Goal: Task Accomplishment & Management: Complete application form

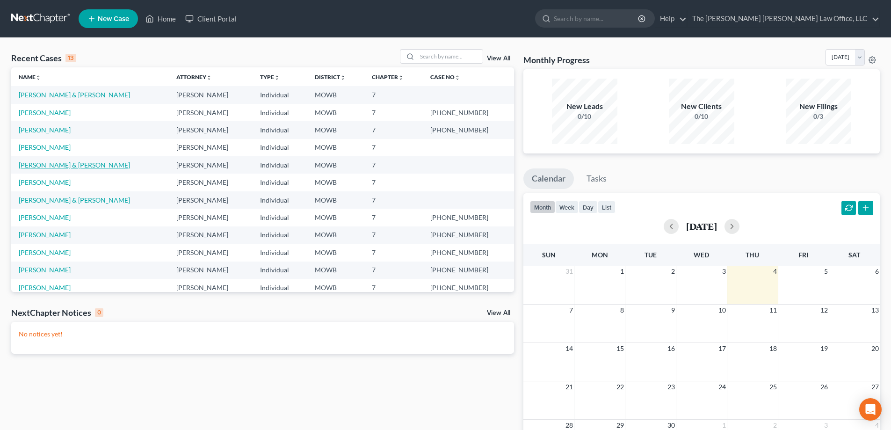
click at [50, 167] on link "[PERSON_NAME] & [PERSON_NAME]" at bounding box center [74, 165] width 111 height 8
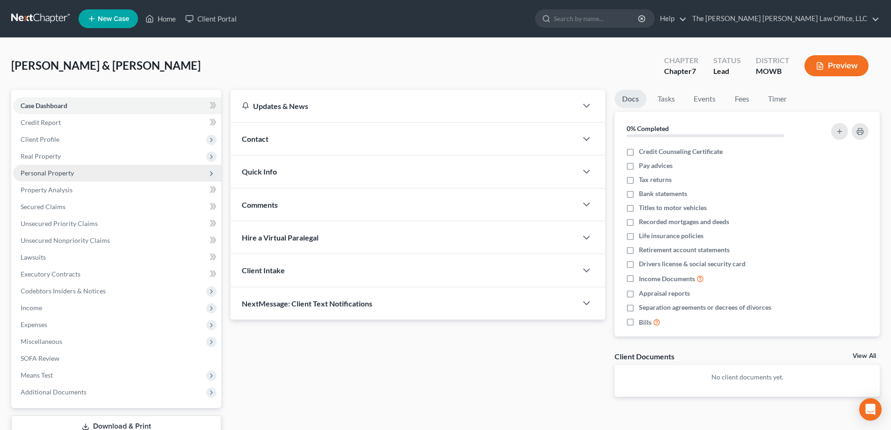
click at [58, 173] on span "Personal Property" at bounding box center [47, 173] width 53 height 8
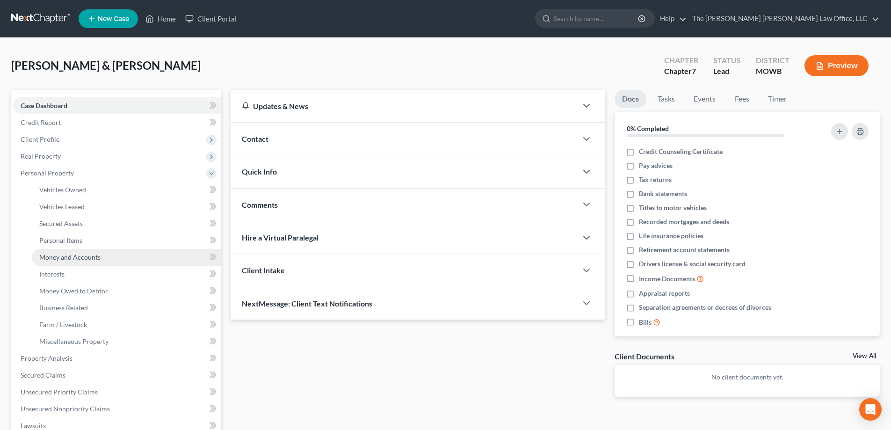
click at [75, 257] on span "Money and Accounts" at bounding box center [69, 257] width 61 height 8
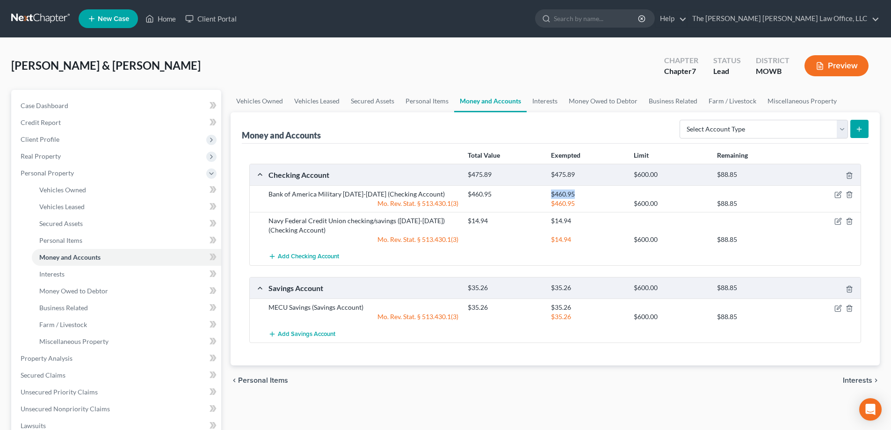
drag, startPoint x: 507, startPoint y: 196, endPoint x: 616, endPoint y: 199, distance: 109.0
click at [616, 199] on div "$460.95 $460.95" at bounding box center [662, 193] width 398 height 9
click at [527, 130] on div "Money and Accounts Select Account Type Brokerage Cash on Hand Certificates of D…" at bounding box center [555, 127] width 627 height 31
click at [837, 195] on icon "button" at bounding box center [838, 194] width 4 height 4
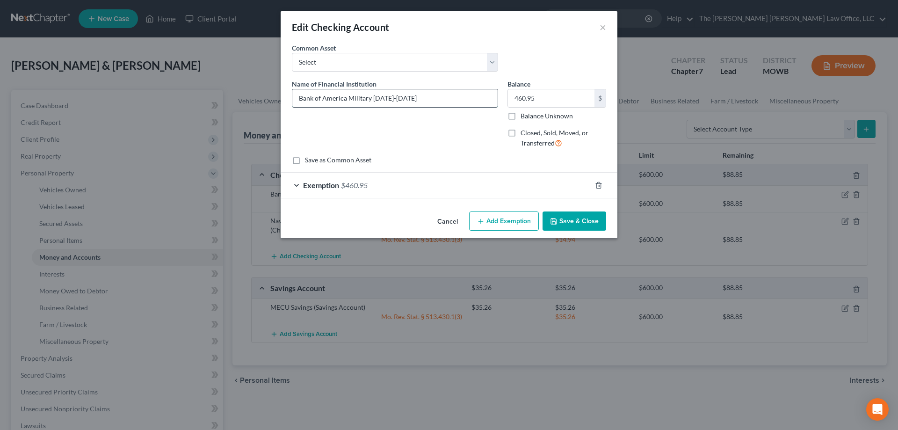
drag, startPoint x: 440, startPoint y: 97, endPoint x: 372, endPoint y: 95, distance: 68.3
click at [372, 95] on input "Bank of America Military [DATE]-[DATE]" at bounding box center [394, 98] width 205 height 18
type input "Bank of America Military [DATE]-[DATE]"
type input "943.00"
click at [326, 187] on span "Exemption" at bounding box center [321, 184] width 36 height 9
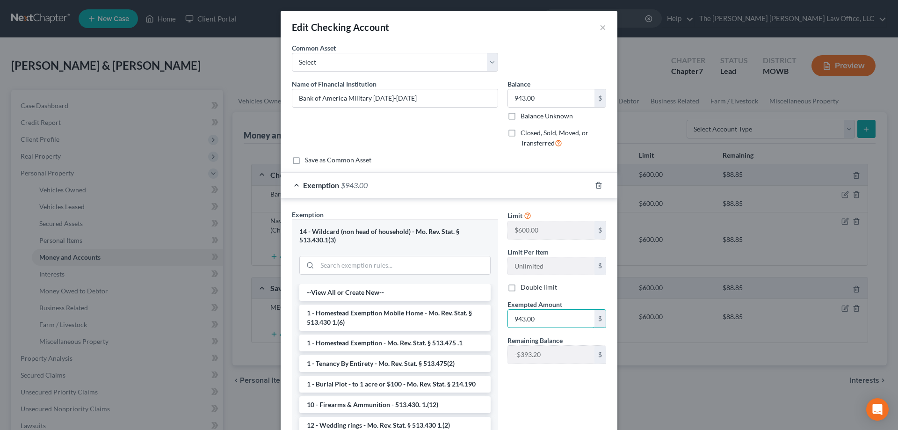
type input "943.00"
click at [527, 392] on div "Limit $600.00 $ Limit Per Item Unlimited $ Double limit Exempted Amount * 943.0…" at bounding box center [557, 324] width 108 height 231
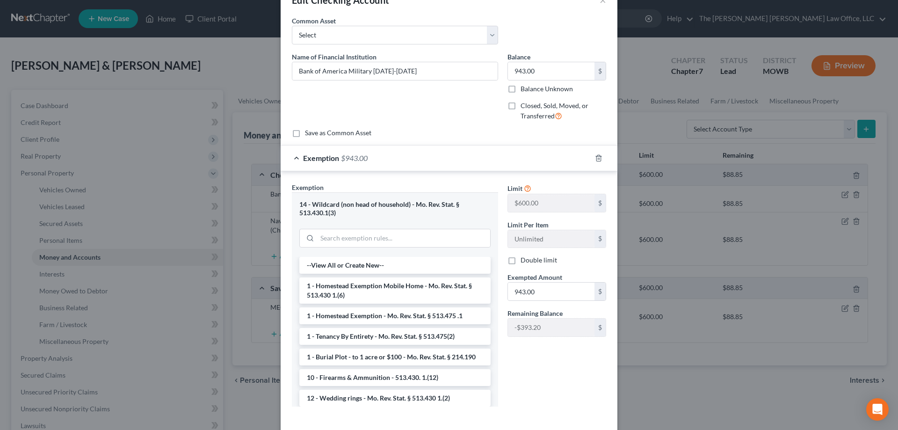
scroll to position [70, 0]
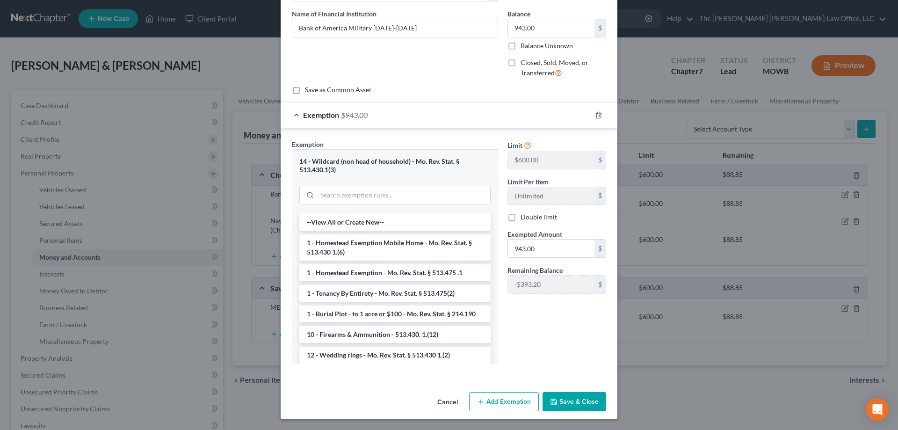
drag, startPoint x: 558, startPoint y: 402, endPoint x: 546, endPoint y: 394, distance: 13.9
click at [557, 401] on button "Save & Close" at bounding box center [574, 402] width 64 height 20
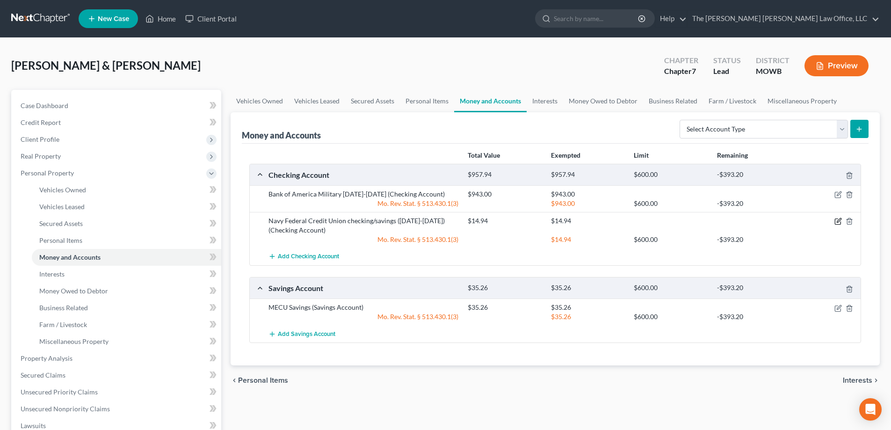
click at [838, 223] on icon "button" at bounding box center [838, 220] width 4 height 4
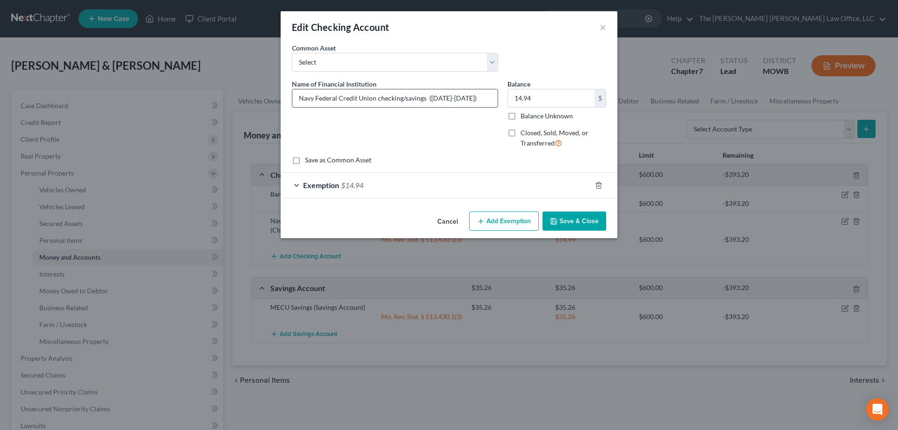
click at [428, 96] on input "Navy Federal Credit Union checking/savings ([DATE]-[DATE])" at bounding box center [394, 98] width 205 height 18
type input "Navy Federal Credit Union checking/savings ([DATE]-[DATE])"
type input "53.35"
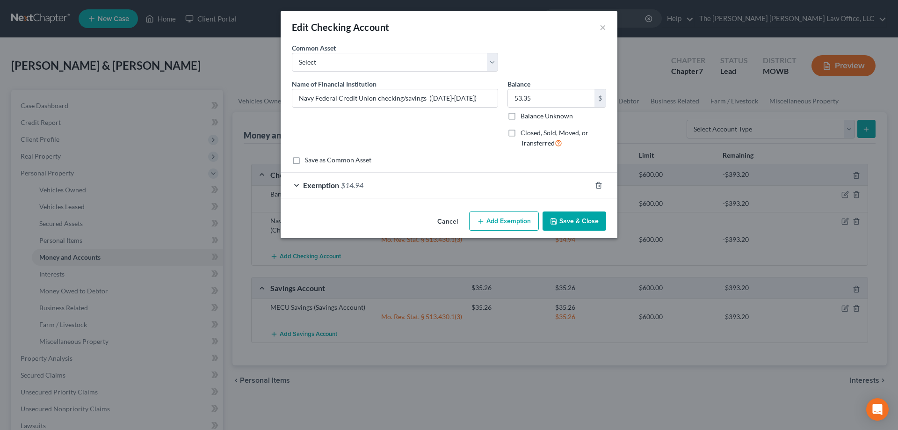
click at [340, 188] on div "Exemption $14.94" at bounding box center [436, 185] width 310 height 25
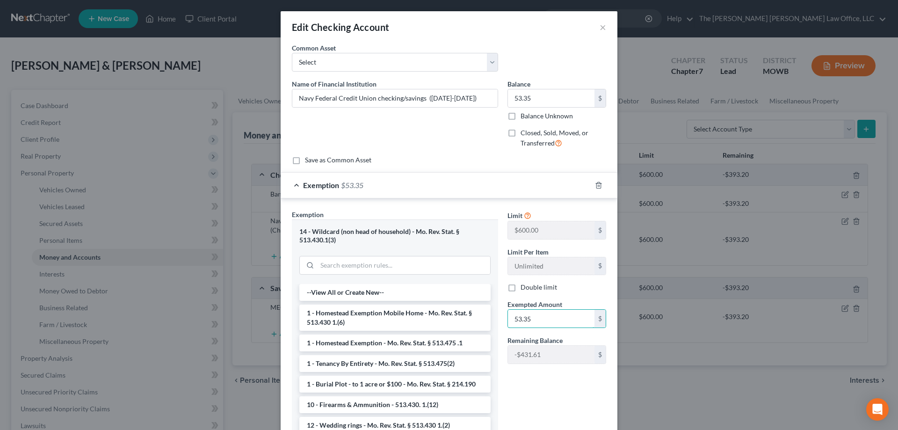
type input "53.35"
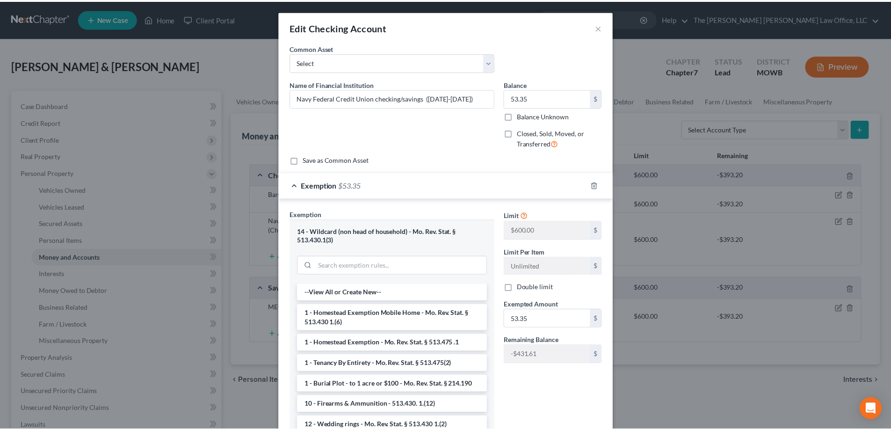
scroll to position [70, 0]
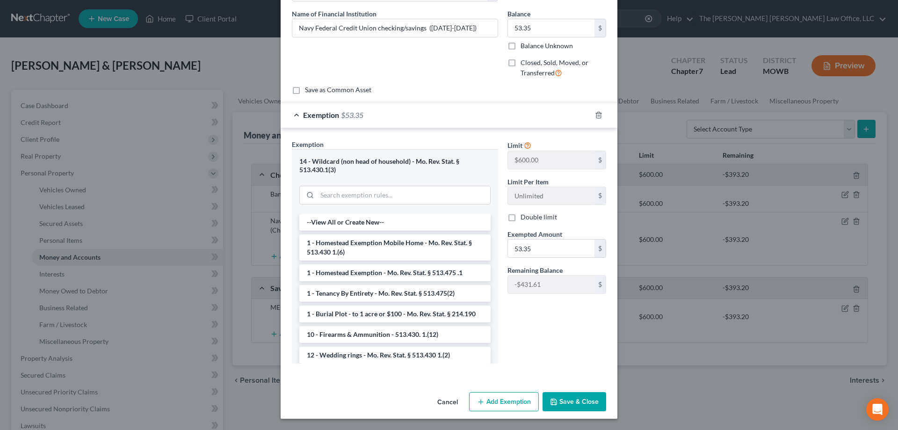
click at [575, 406] on button "Save & Close" at bounding box center [574, 402] width 64 height 20
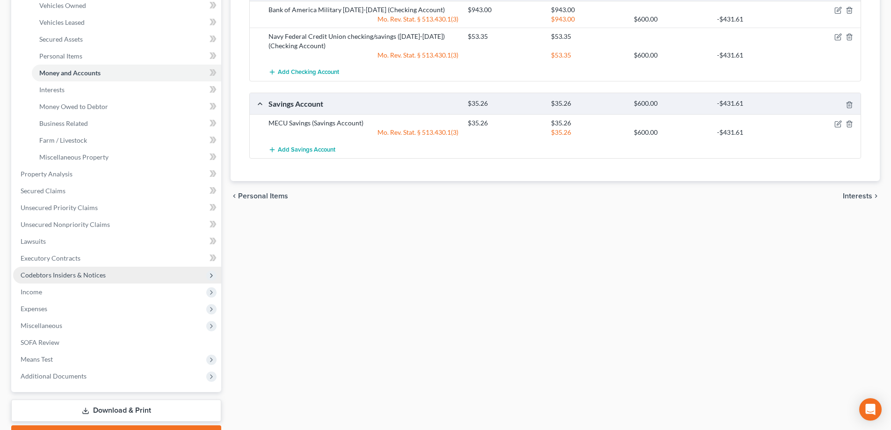
scroll to position [187, 0]
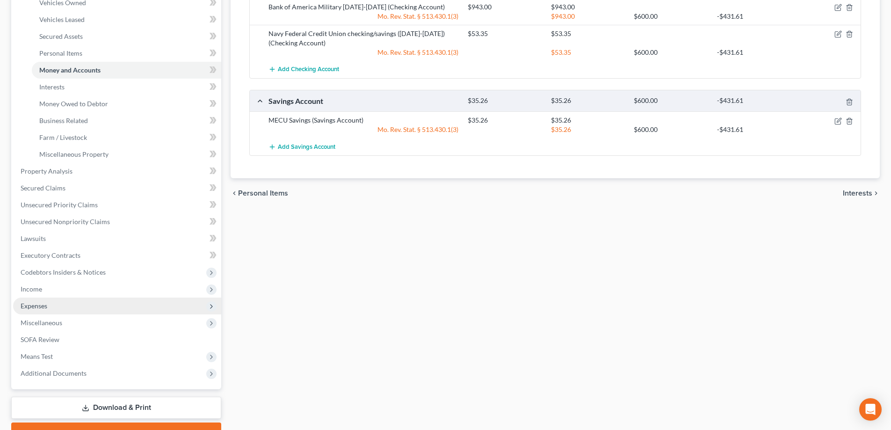
click at [34, 306] on span "Expenses" at bounding box center [34, 306] width 27 height 8
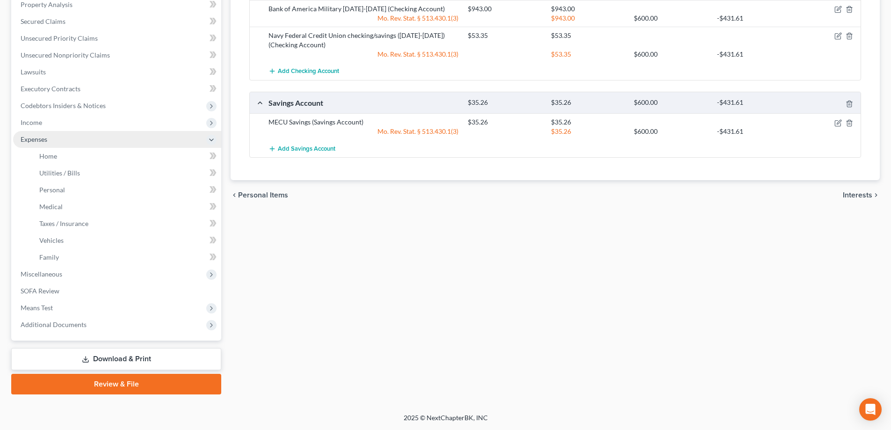
scroll to position [185, 0]
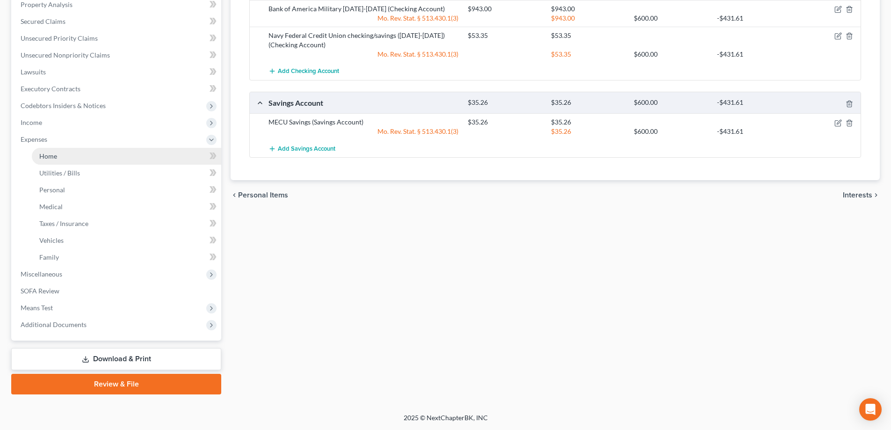
click at [50, 154] on span "Home" at bounding box center [48, 156] width 18 height 8
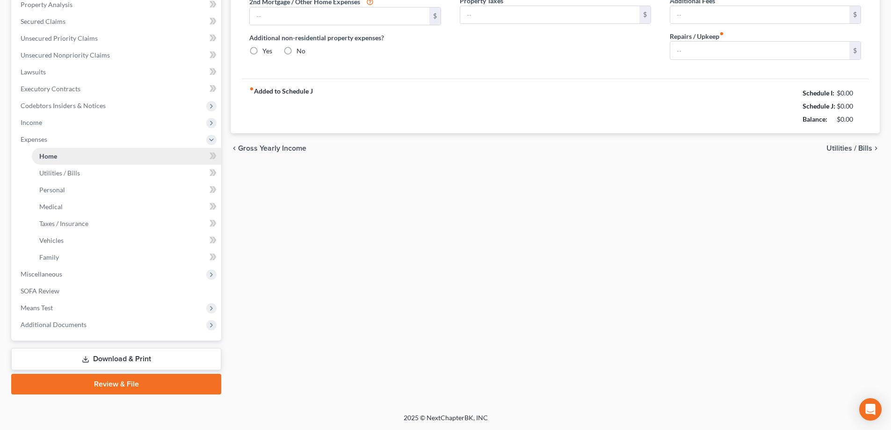
scroll to position [58, 0]
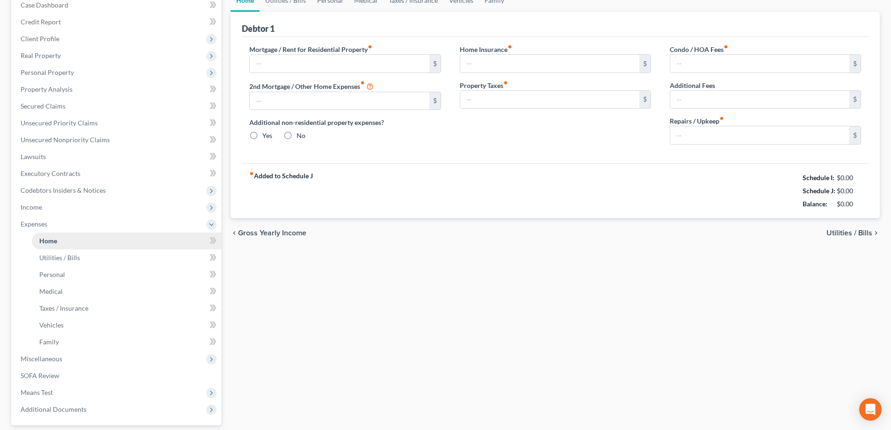
type input "500.00"
type input "0.00"
radio input "true"
type input "0.00"
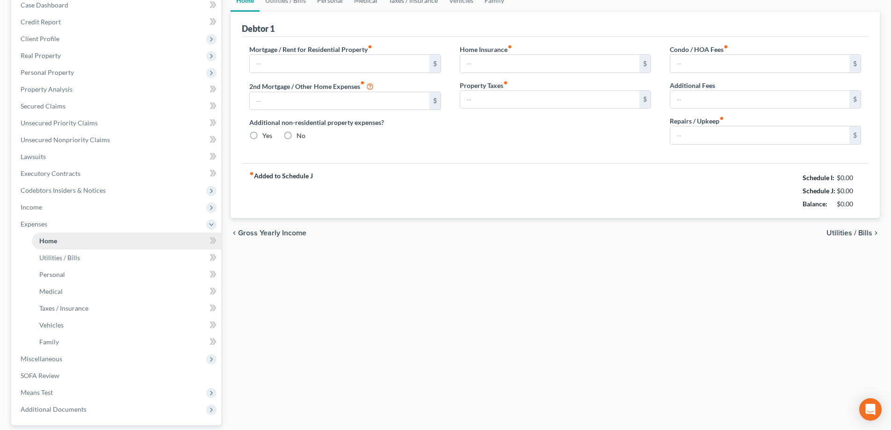
type input "0.00"
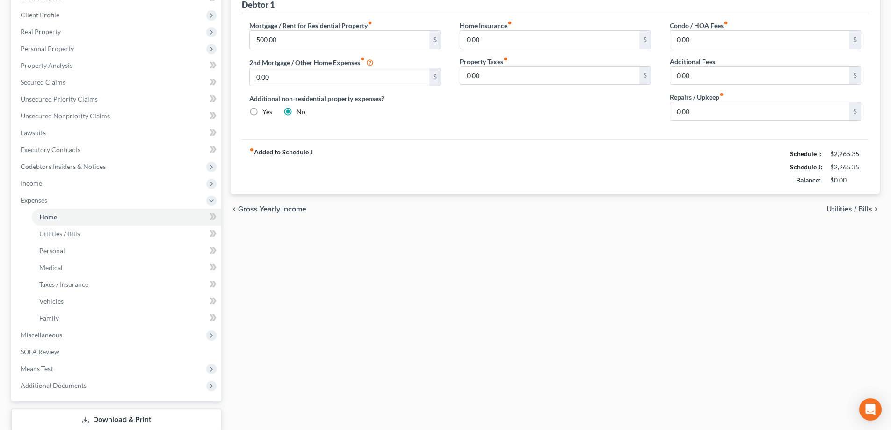
scroll to position [185, 0]
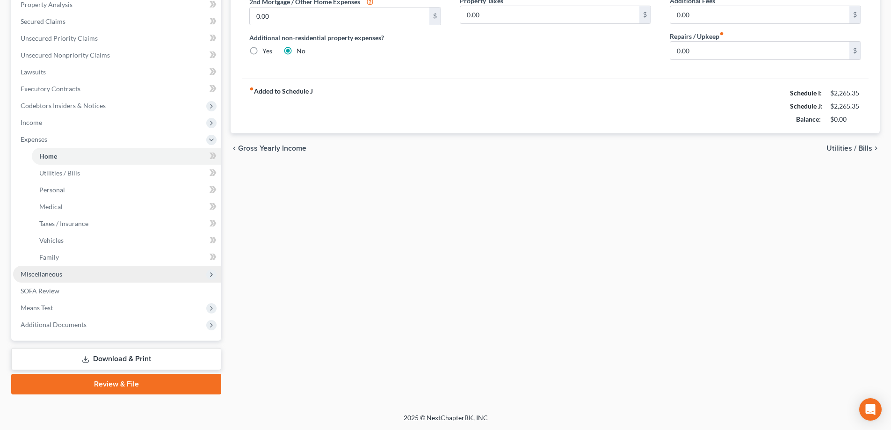
click at [41, 275] on span "Miscellaneous" at bounding box center [42, 274] width 42 height 8
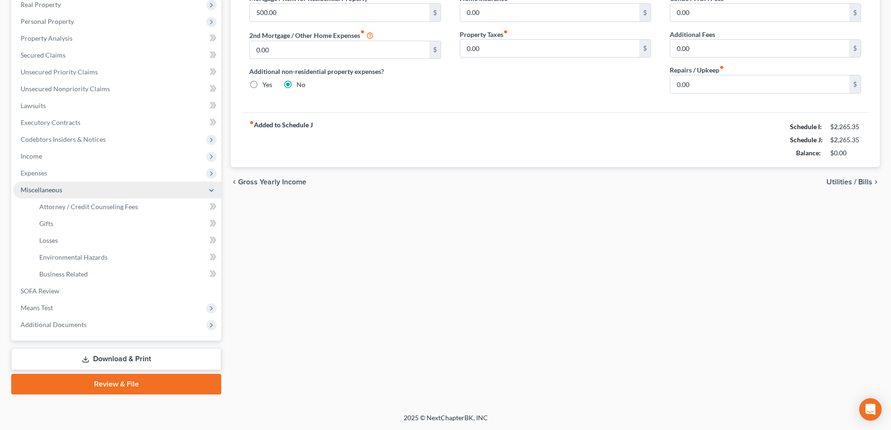
scroll to position [151, 0]
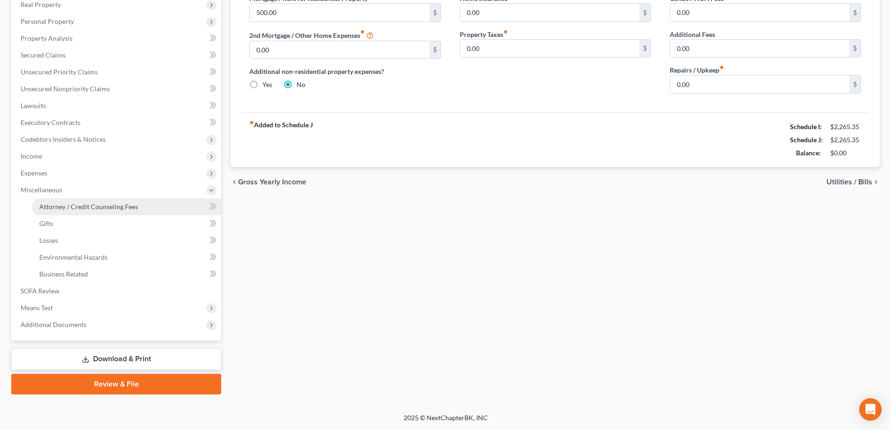
click at [66, 209] on span "Attorney / Credit Counseling Fees" at bounding box center [88, 206] width 99 height 8
select select "0"
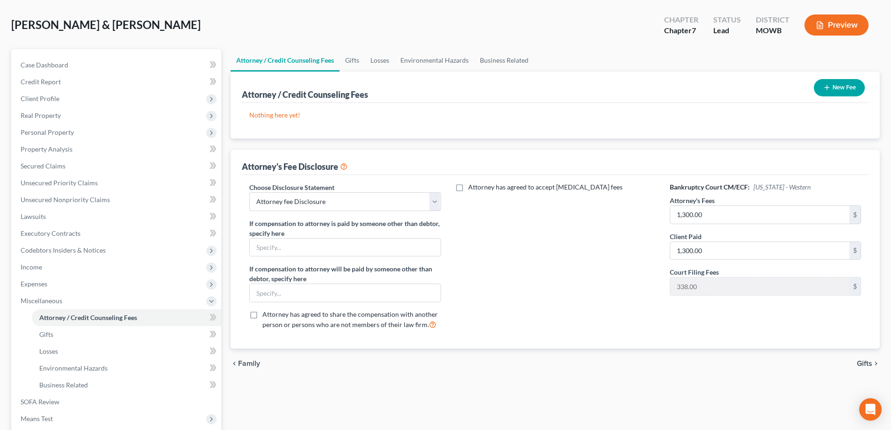
scroll to position [94, 0]
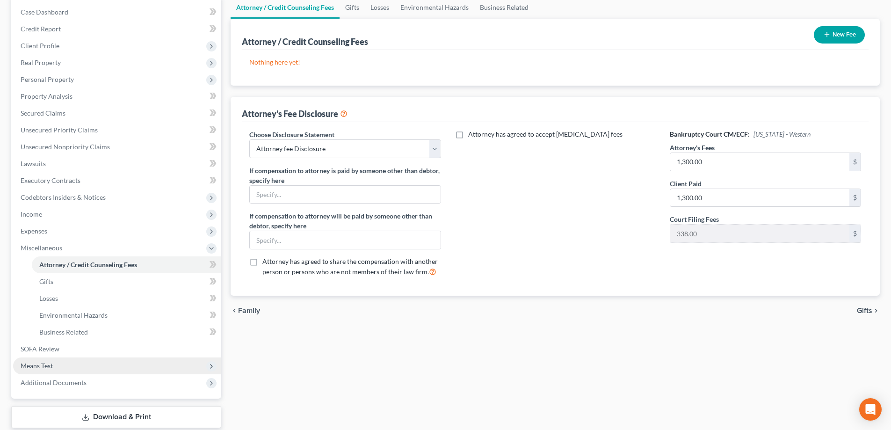
click at [43, 367] on span "Means Test" at bounding box center [37, 365] width 32 height 8
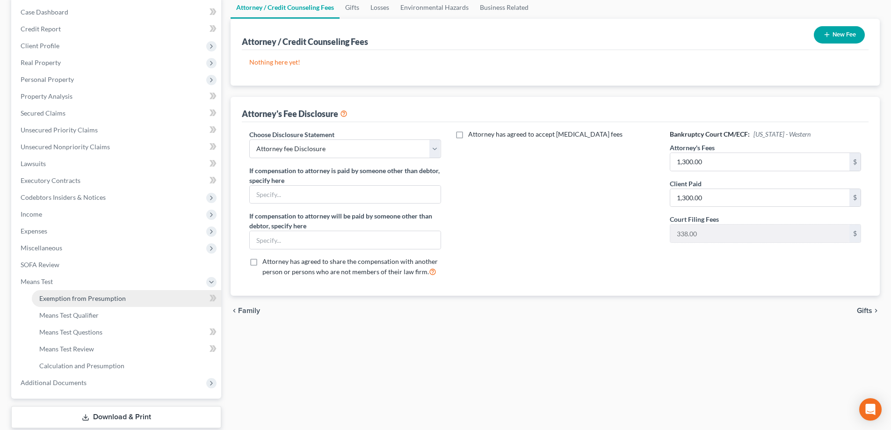
click at [65, 299] on span "Exemption from Presumption" at bounding box center [82, 298] width 86 height 8
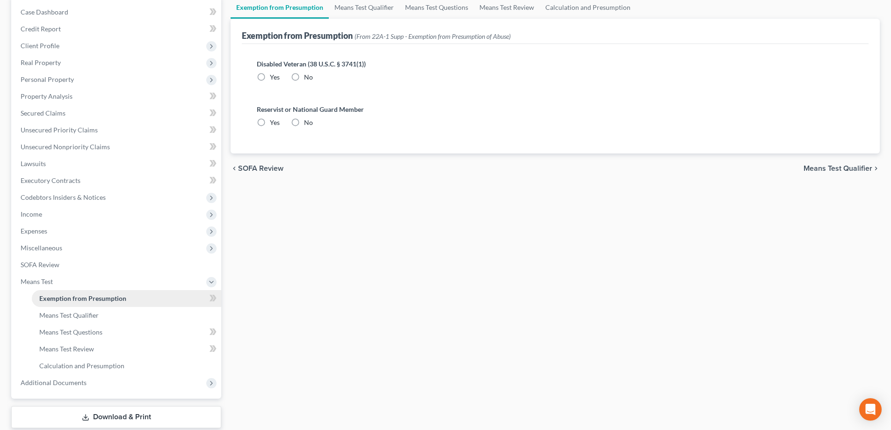
scroll to position [2, 0]
radio input "true"
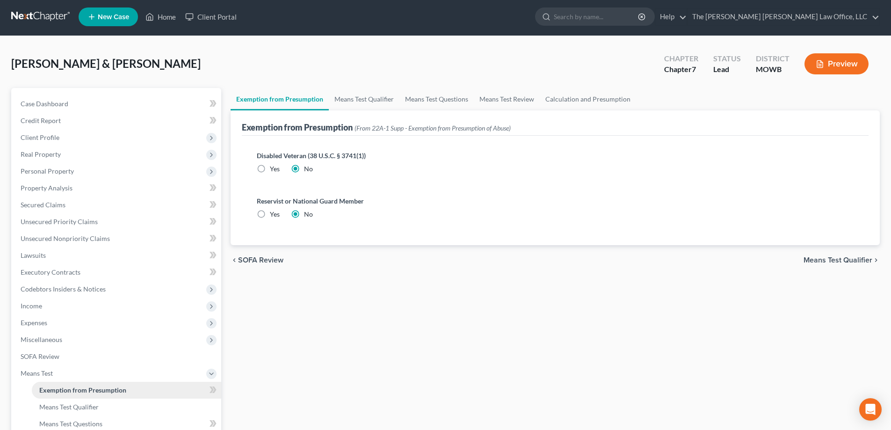
scroll to position [0, 0]
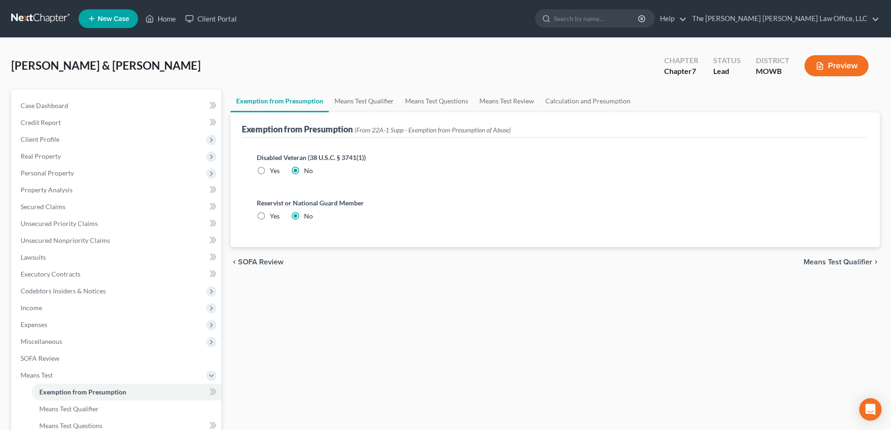
click at [838, 262] on span "Means Test Qualifier" at bounding box center [837, 261] width 69 height 7
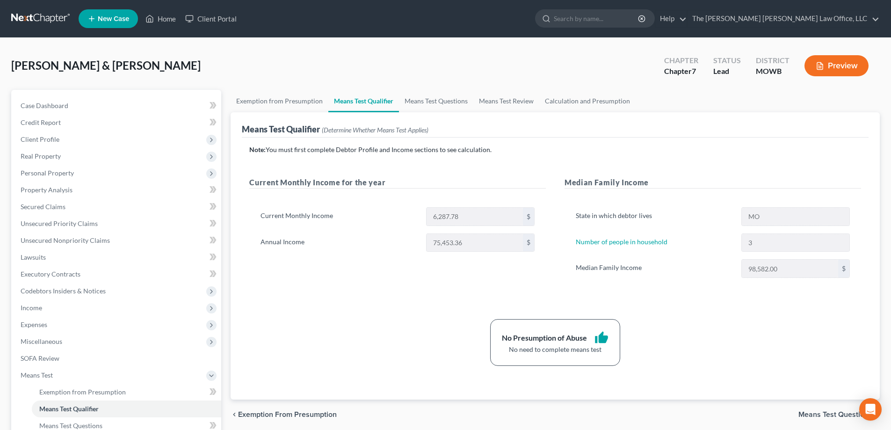
click at [813, 416] on span "Means Test Questions" at bounding box center [835, 414] width 74 height 7
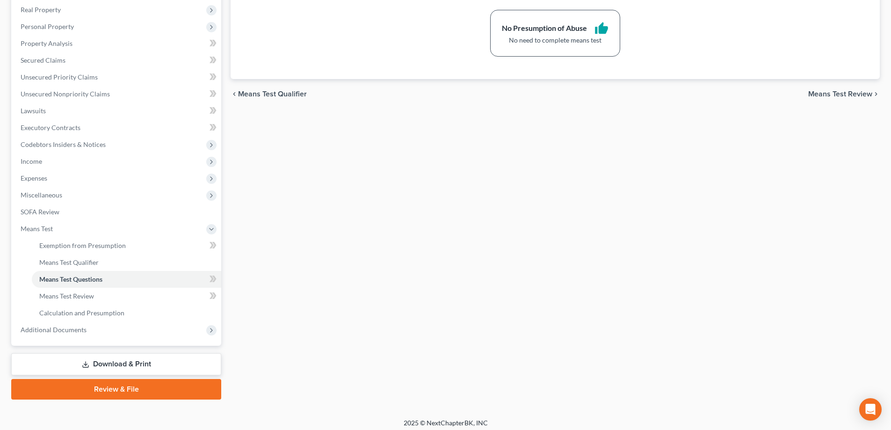
scroll to position [151, 0]
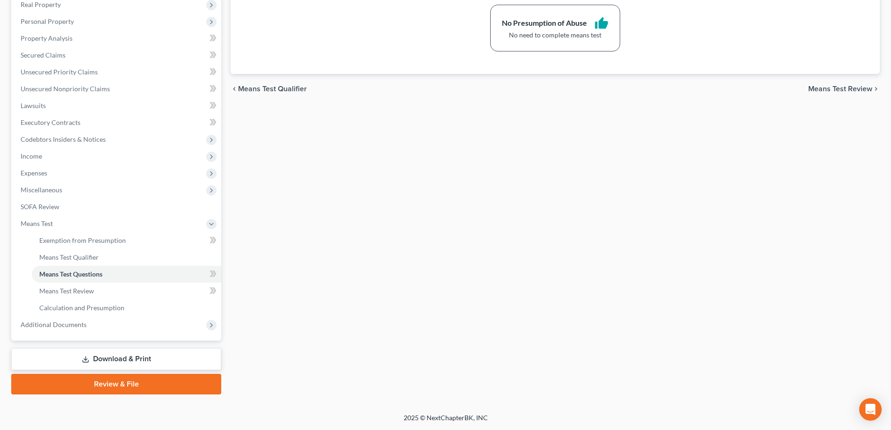
click at [104, 360] on link "Download & Print" at bounding box center [116, 359] width 210 height 22
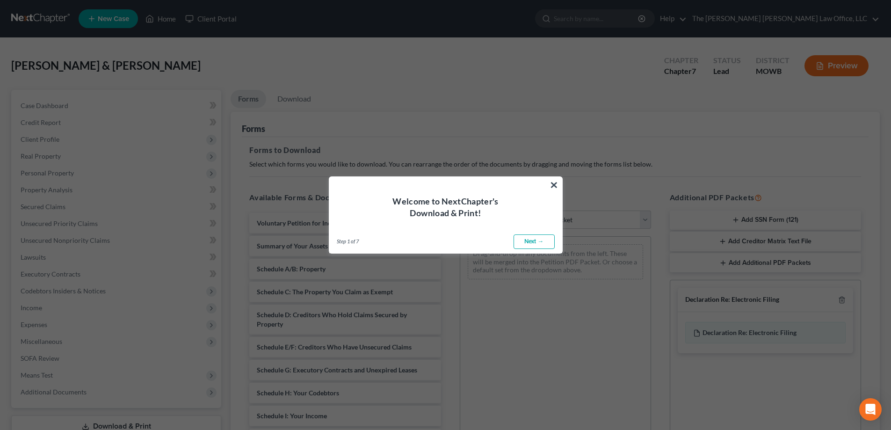
click at [531, 244] on link "Next →" at bounding box center [533, 241] width 41 height 15
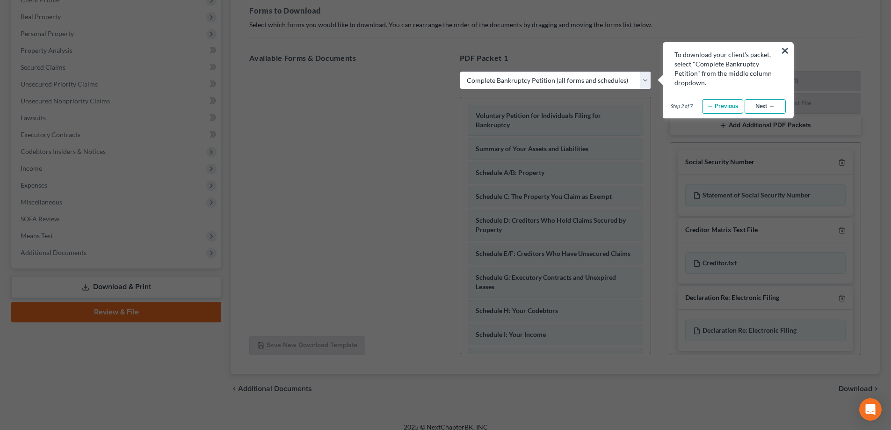
scroll to position [140, 0]
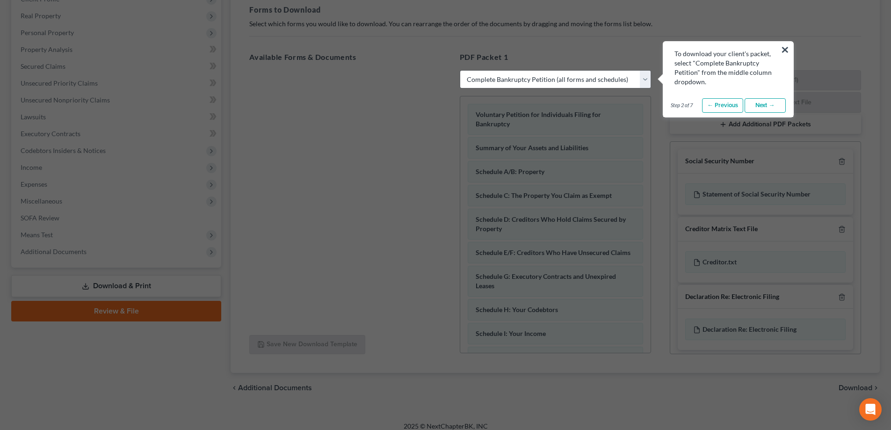
drag, startPoint x: 647, startPoint y: 204, endPoint x: 651, endPoint y: 240, distance: 36.8
click at [762, 107] on link "Next →" at bounding box center [764, 105] width 41 height 15
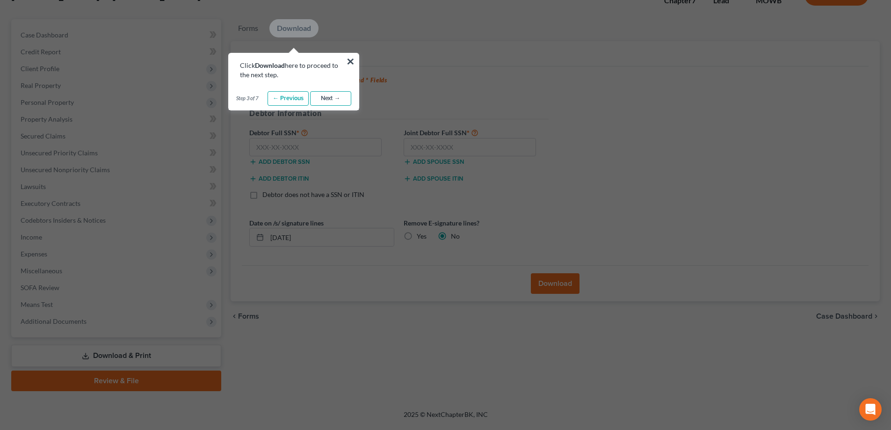
scroll to position [47, 0]
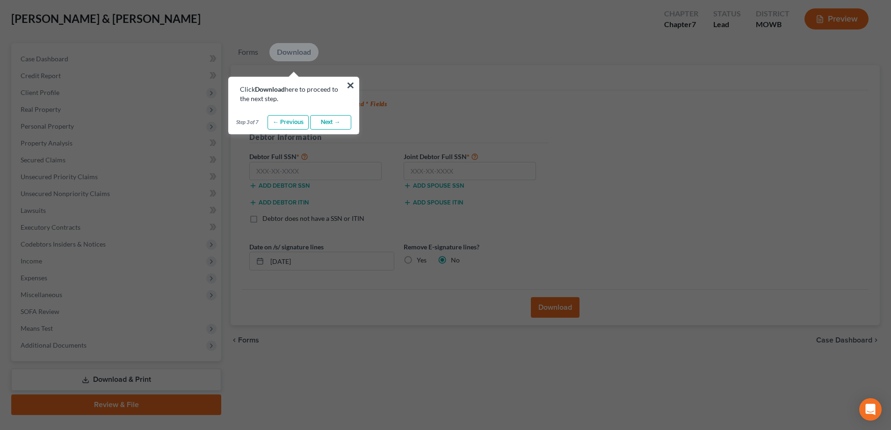
click at [333, 121] on link "Next →" at bounding box center [330, 122] width 41 height 15
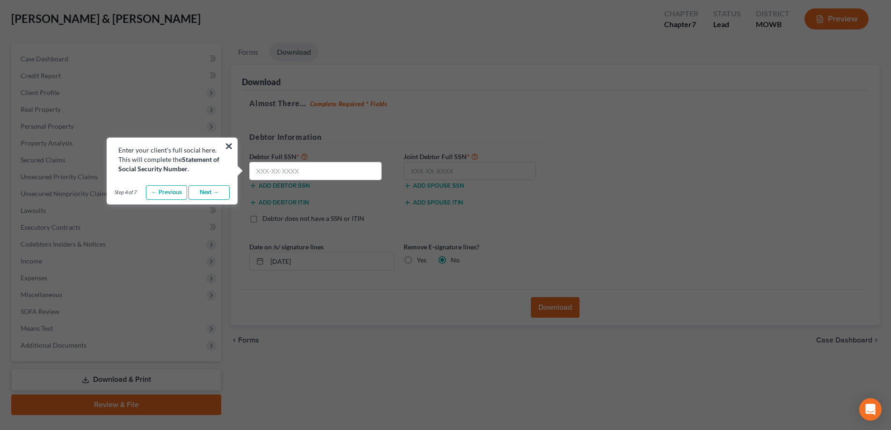
click at [212, 190] on link "Next →" at bounding box center [208, 192] width 41 height 15
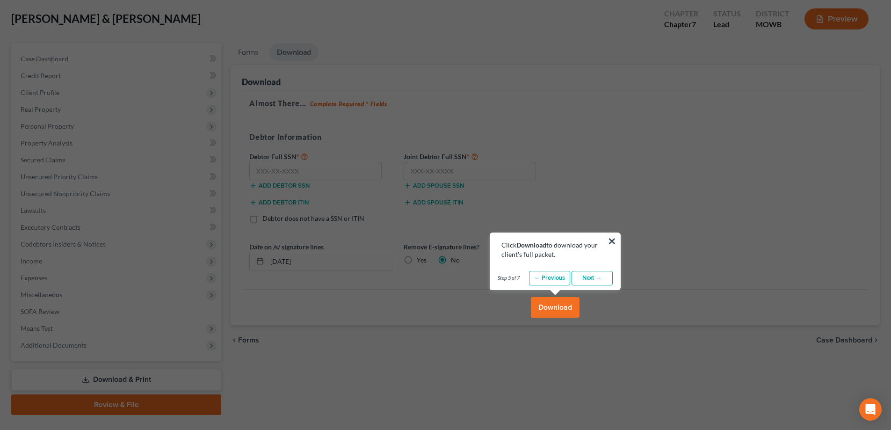
click at [586, 279] on link "Next →" at bounding box center [591, 278] width 41 height 15
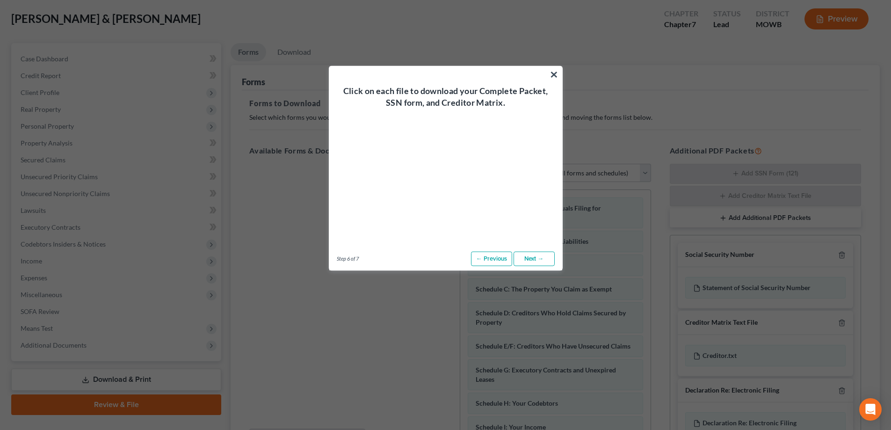
click at [530, 261] on link "Next →" at bounding box center [533, 258] width 41 height 15
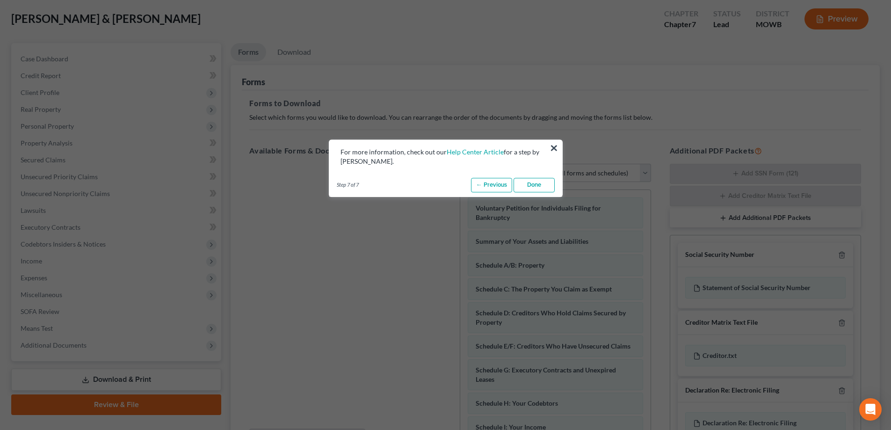
click at [526, 187] on link "Done" at bounding box center [533, 185] width 41 height 15
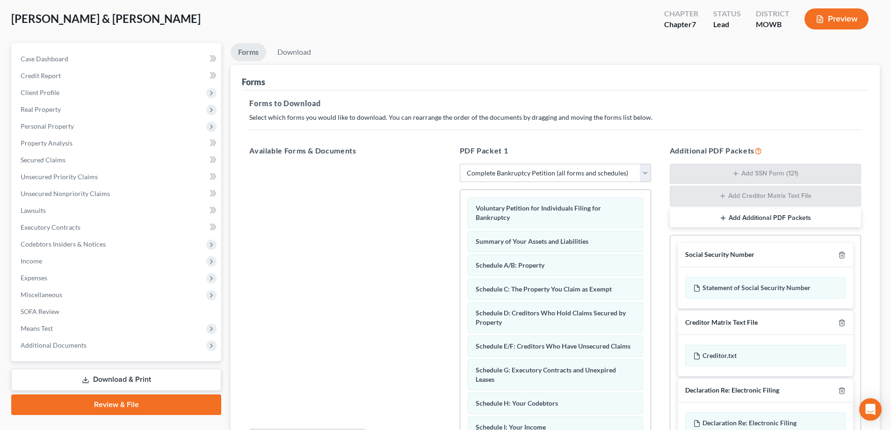
click at [647, 174] on select "Choose Default Petition PDF Packet Complete Bankruptcy Petition (all forms and …" at bounding box center [555, 173] width 191 height 19
select select "5"
click at [460, 164] on select "Choose Default Petition PDF Packet Complete Bankruptcy Petition (all forms and …" at bounding box center [555, 173] width 191 height 19
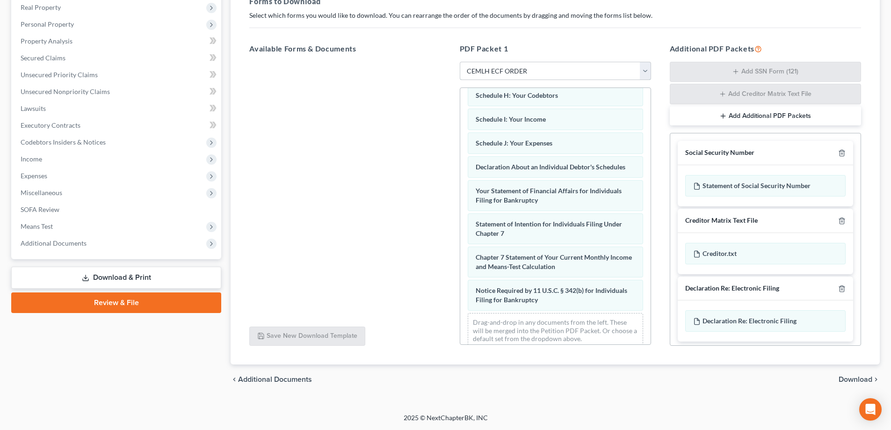
scroll to position [298, 0]
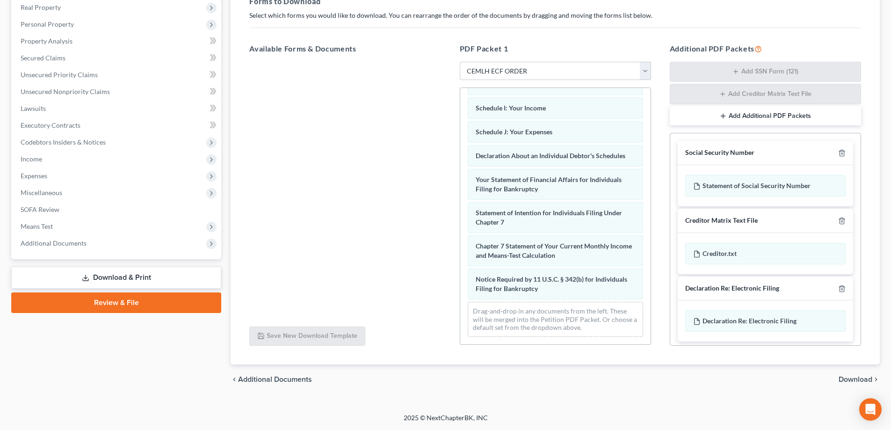
click at [846, 379] on span "Download" at bounding box center [855, 378] width 34 height 7
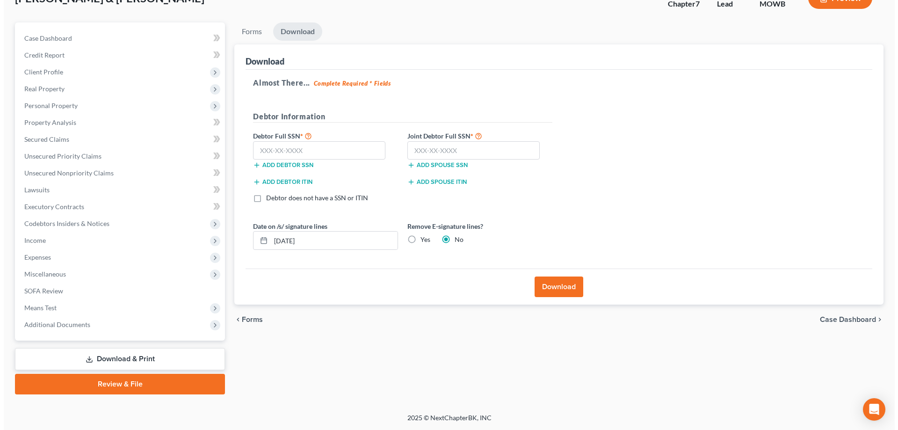
scroll to position [67, 0]
drag, startPoint x: 303, startPoint y: 242, endPoint x: 259, endPoint y: 238, distance: 43.1
click at [259, 238] on div "[DATE]" at bounding box center [321, 240] width 145 height 19
type input "[DATE]"
click at [417, 238] on label "Yes" at bounding box center [422, 239] width 10 height 9
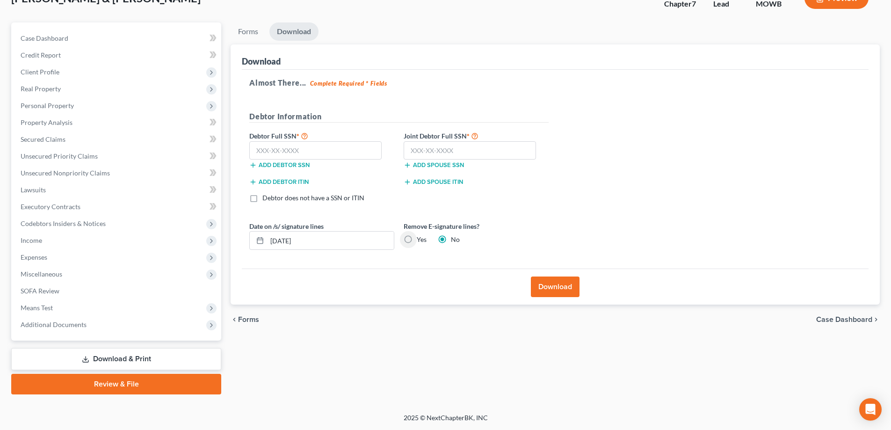
click at [420, 238] on input "Yes" at bounding box center [423, 238] width 6 height 6
radio input "true"
radio input "false"
click at [315, 148] on input "text" at bounding box center [315, 150] width 132 height 19
type input "489-11-4072"
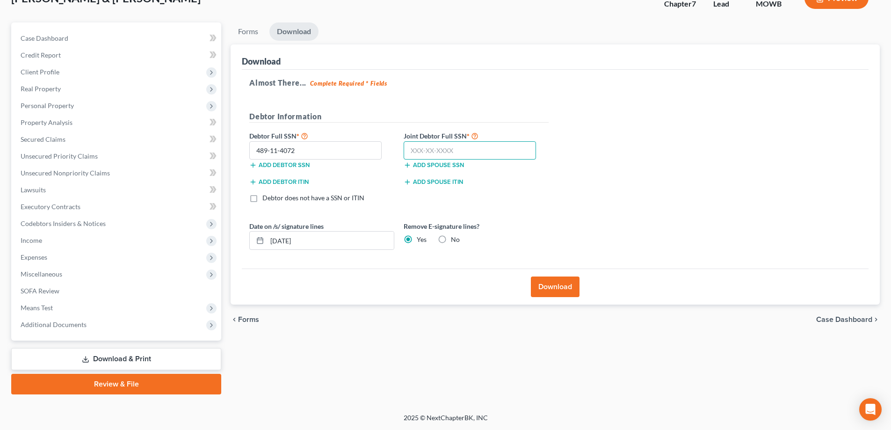
click at [415, 150] on input "text" at bounding box center [470, 150] width 132 height 19
type input "149-96-9903"
click at [563, 285] on button "Download" at bounding box center [555, 286] width 49 height 21
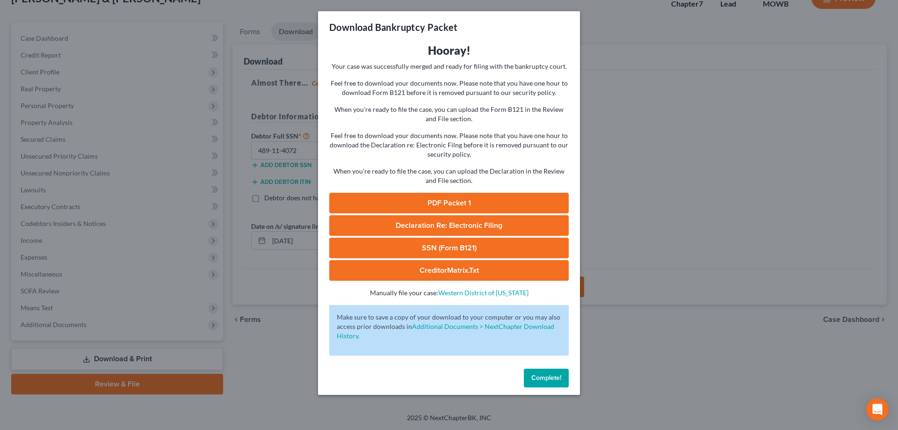
click at [447, 198] on link "PDF Packet 1" at bounding box center [448, 203] width 239 height 21
